Goal: Download file/media

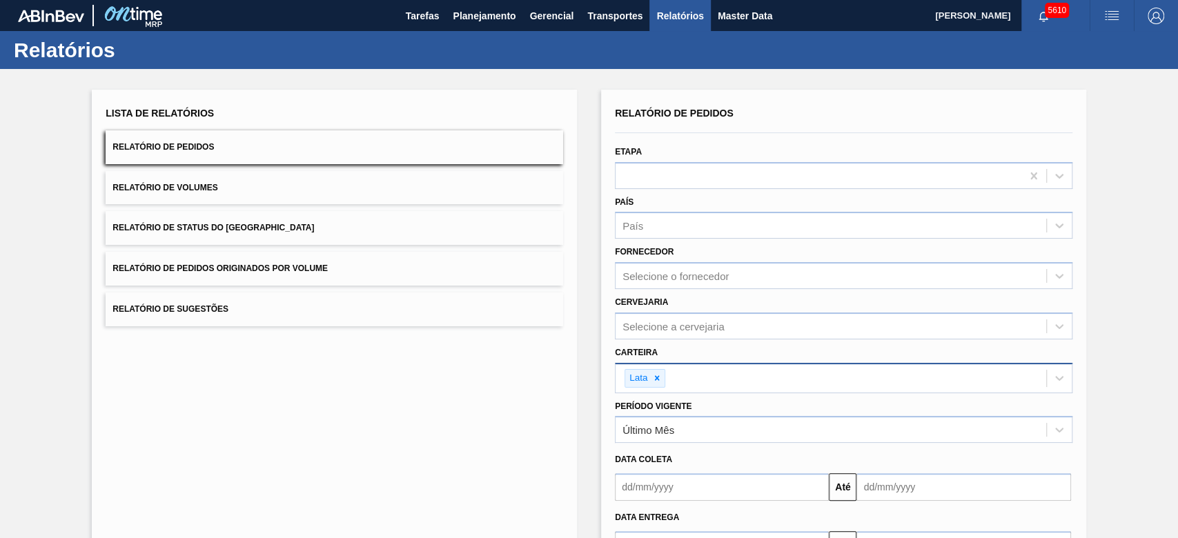
scroll to position [68, 0]
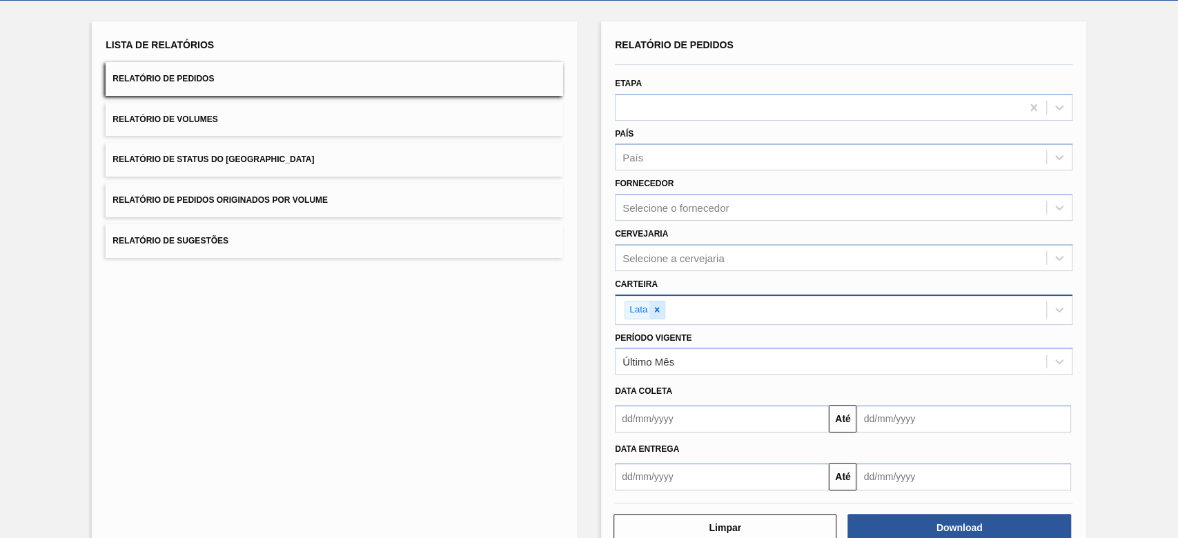
click at [661, 309] on icon at bounding box center [657, 310] width 10 height 10
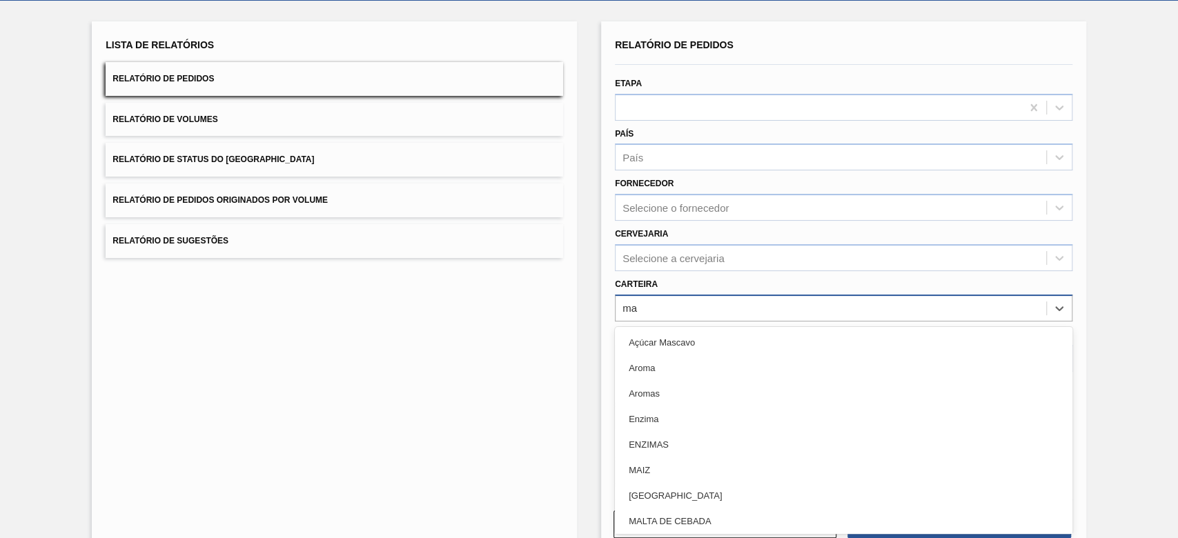
type input "mal"
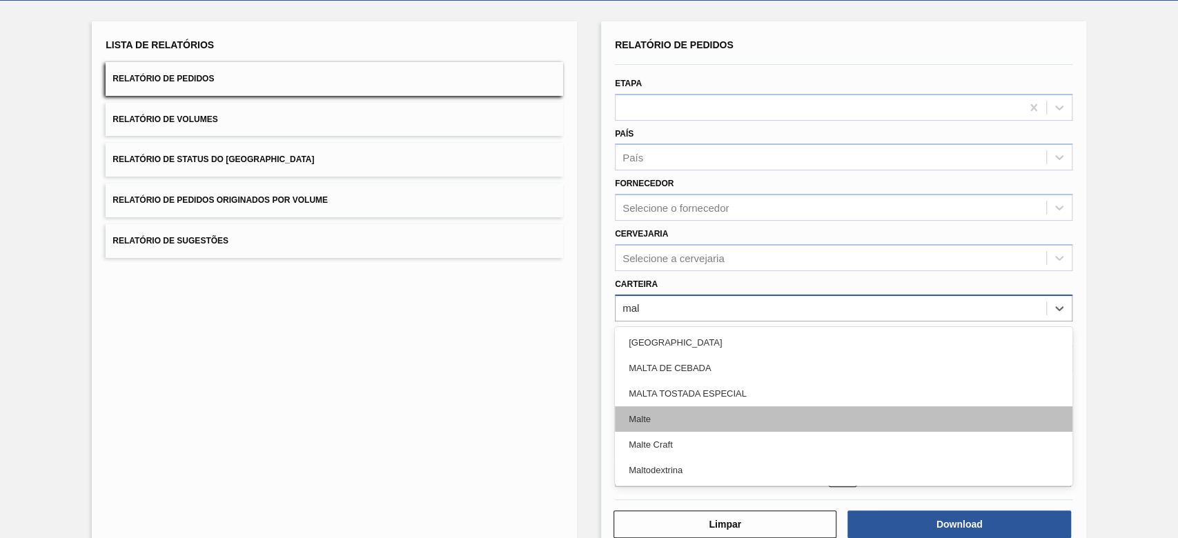
click at [643, 419] on div "Malte" at bounding box center [844, 420] width 458 height 26
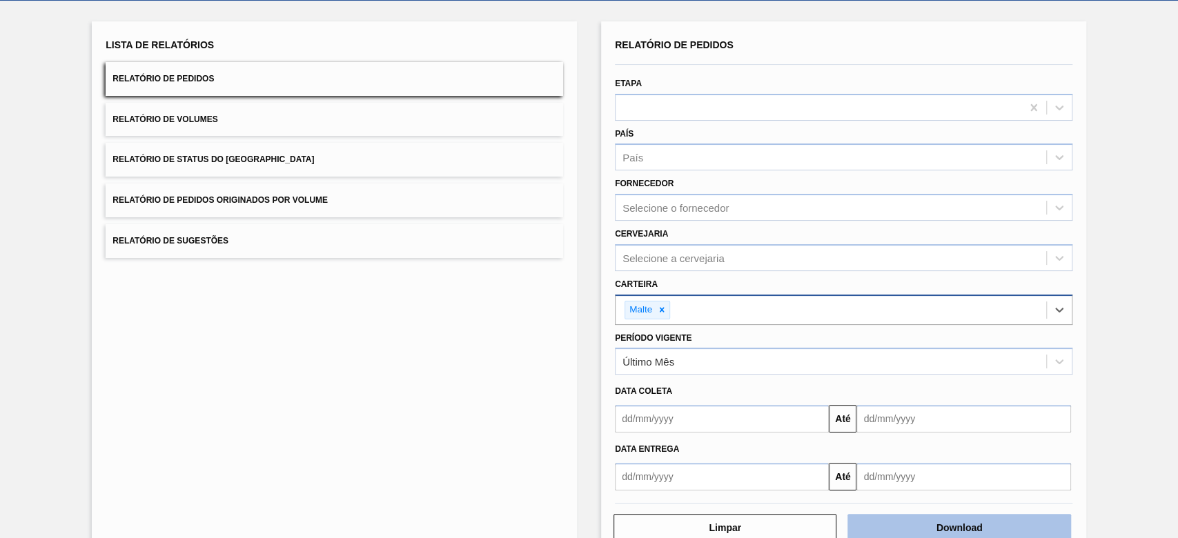
click at [924, 520] on button "Download" at bounding box center [959, 528] width 223 height 28
click at [220, 197] on span "Relatório de Pedidos Originados por Volume" at bounding box center [220, 200] width 215 height 10
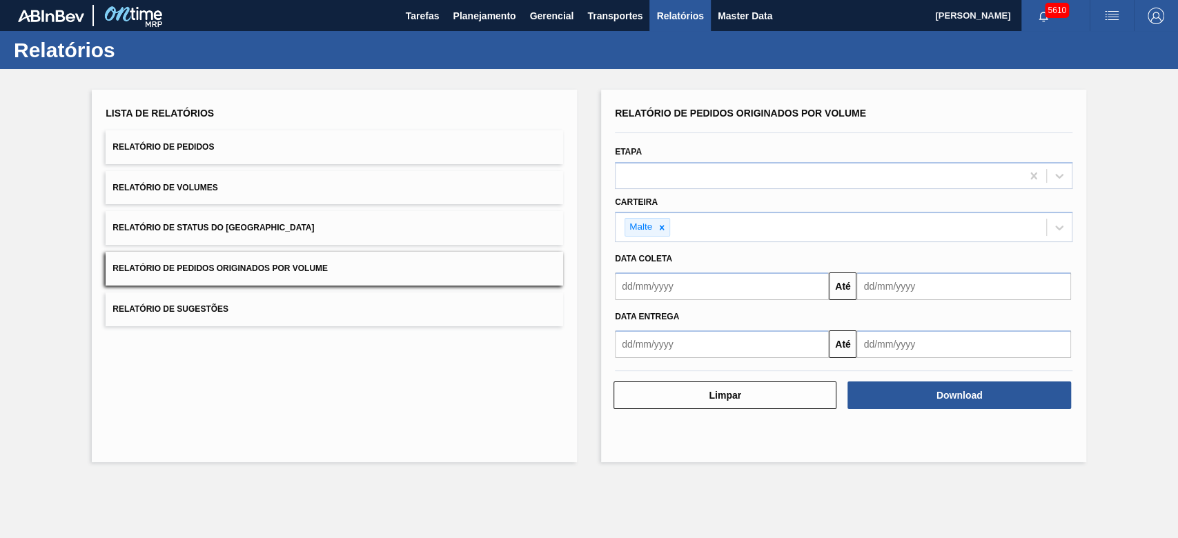
scroll to position [0, 0]
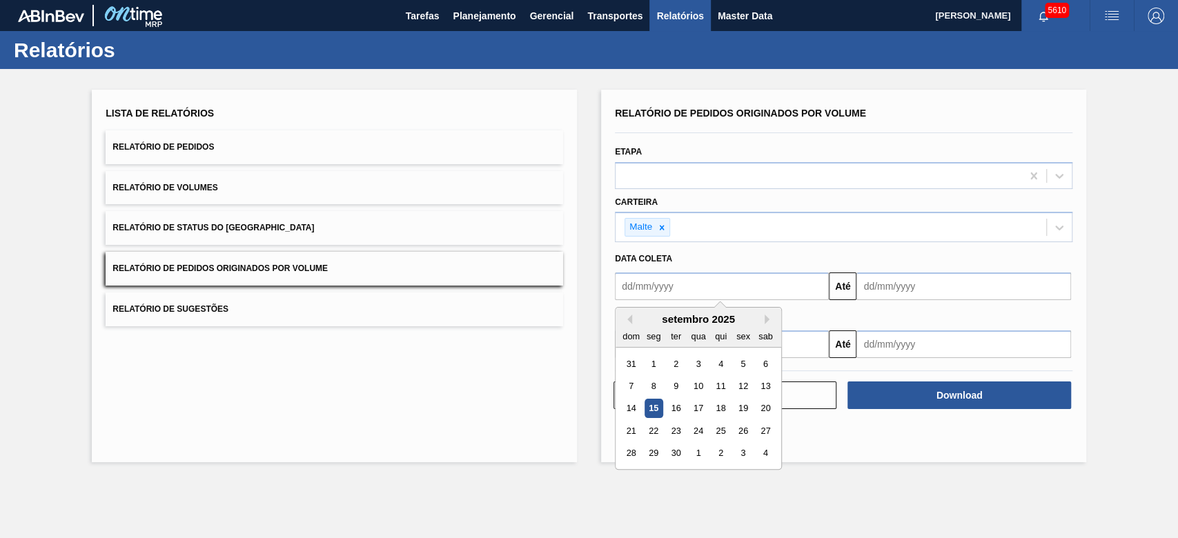
click at [757, 282] on input "text" at bounding box center [722, 287] width 214 height 28
click at [630, 321] on button "Previous Month" at bounding box center [628, 320] width 10 height 10
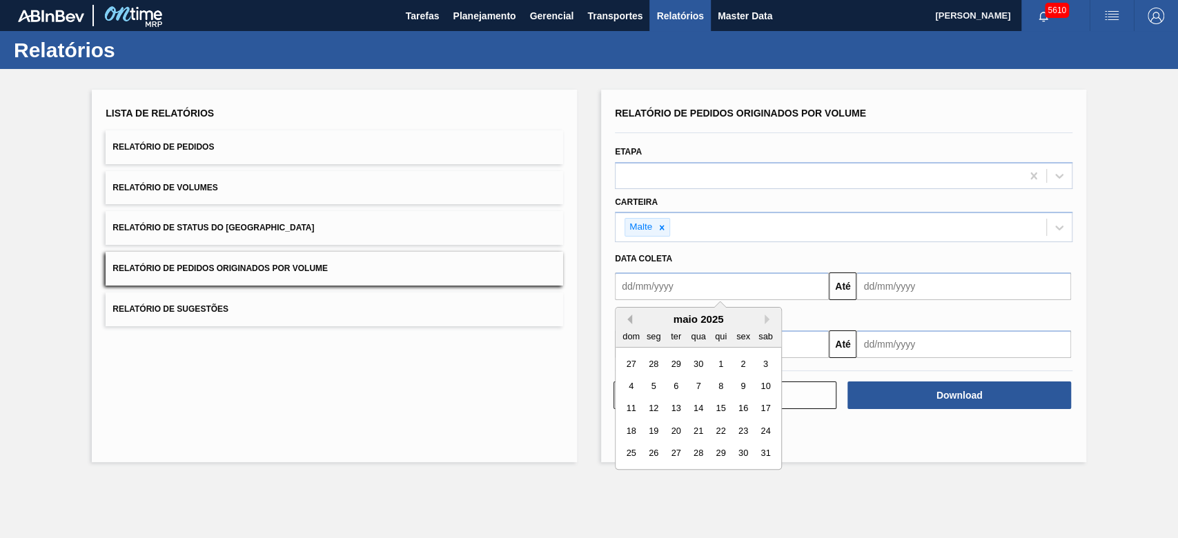
click at [630, 321] on button "Previous Month" at bounding box center [628, 320] width 10 height 10
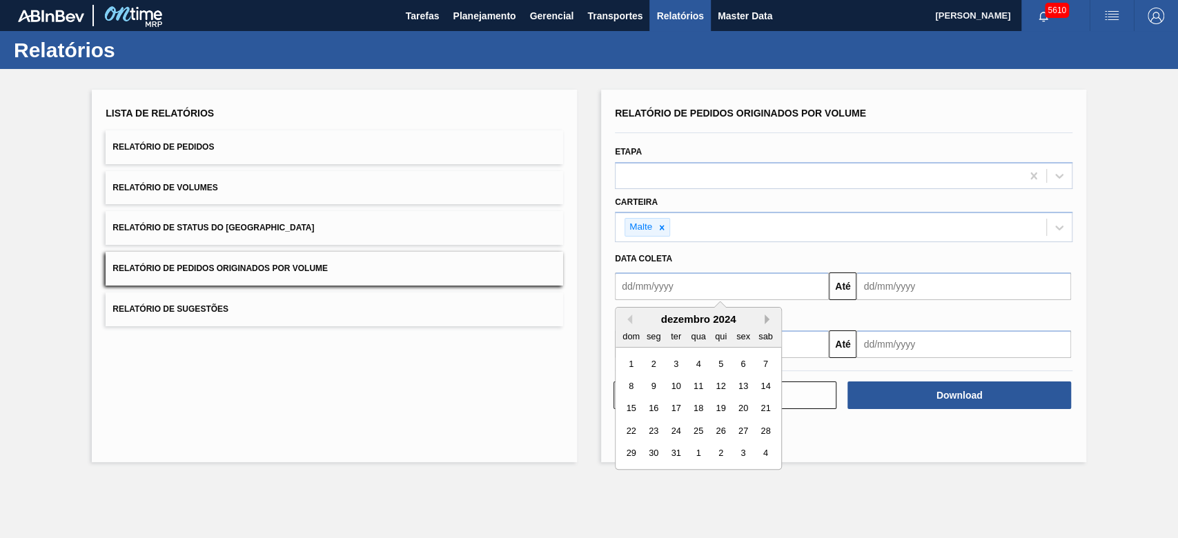
click at [766, 318] on button "Next Month" at bounding box center [770, 320] width 10 height 10
click at [696, 363] on div "1" at bounding box center [698, 364] width 19 height 19
type input "[DATE]"
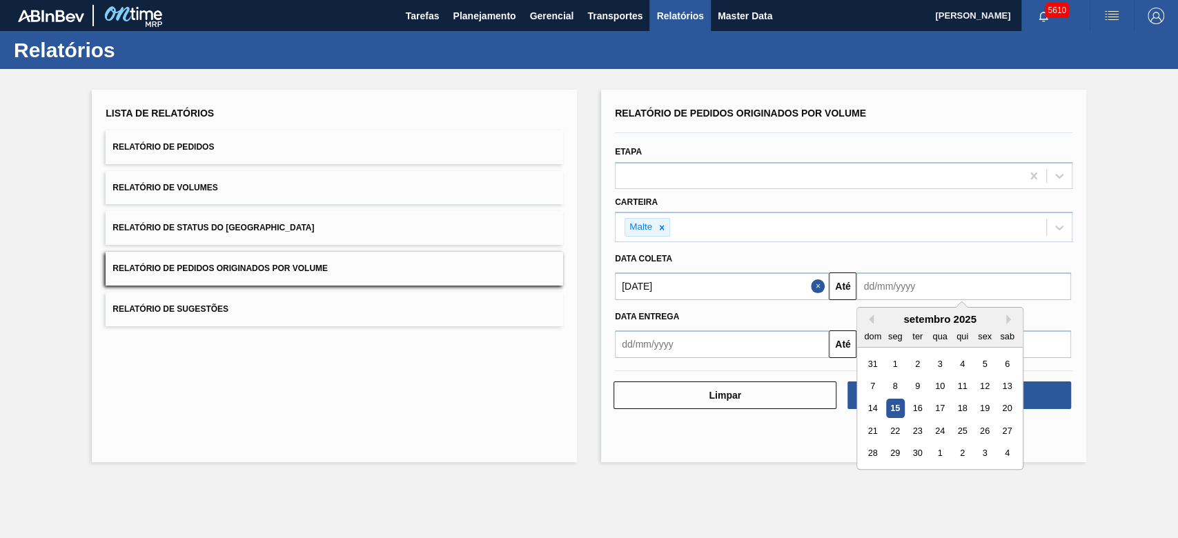
click at [912, 293] on input "text" at bounding box center [964, 287] width 214 height 28
click at [922, 452] on div "30" at bounding box center [917, 454] width 19 height 19
type input "[DATE]"
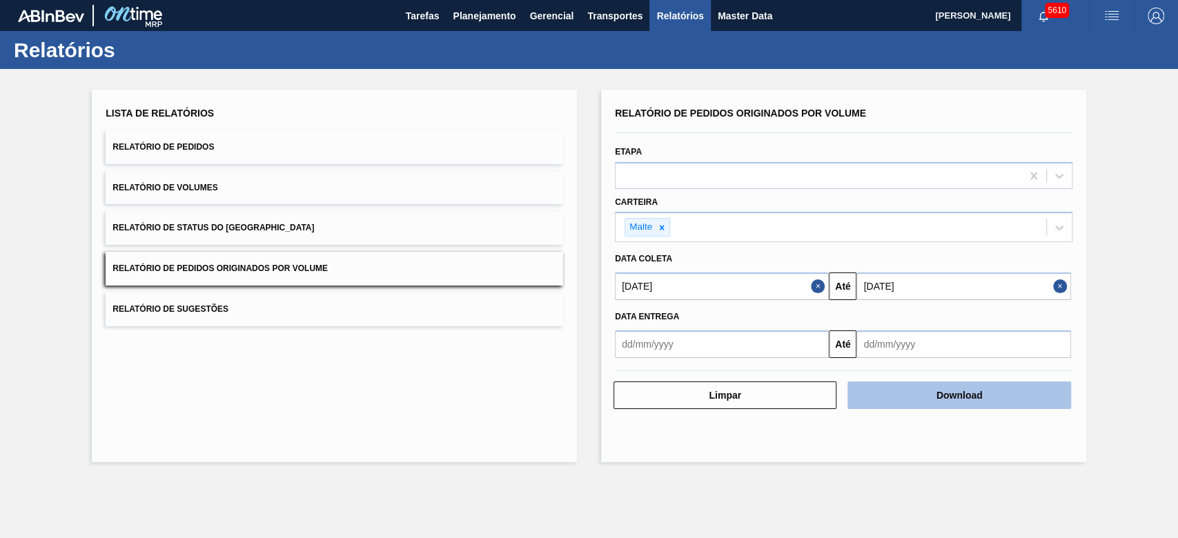
click at [1033, 395] on button "Download" at bounding box center [959, 396] width 223 height 28
click at [984, 396] on button "Download" at bounding box center [959, 396] width 223 height 28
